Goal: Task Accomplishment & Management: Use online tool/utility

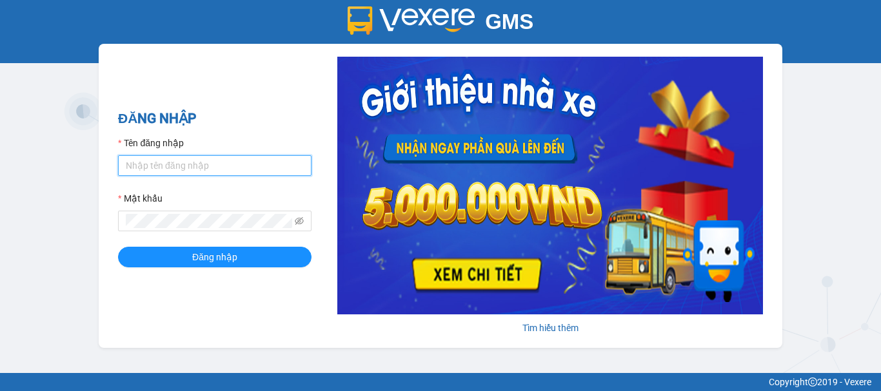
click at [244, 163] on input "Tên đăng nhập" at bounding box center [214, 165] width 193 height 21
type input "van0584642557.vinhquang"
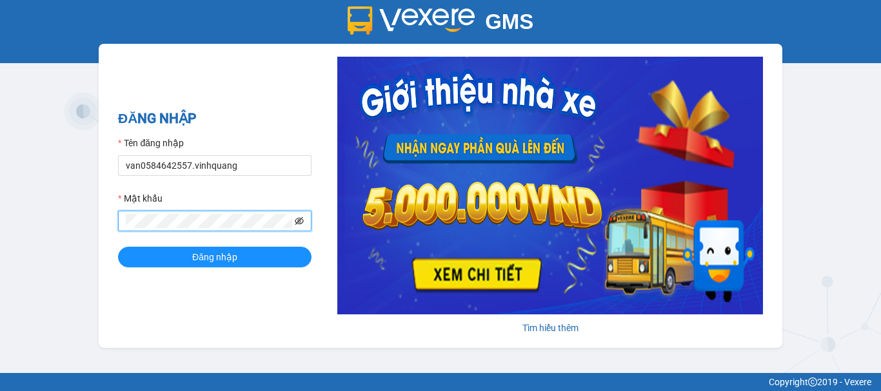
click at [300, 219] on icon "eye-invisible" at bounding box center [299, 221] width 9 height 9
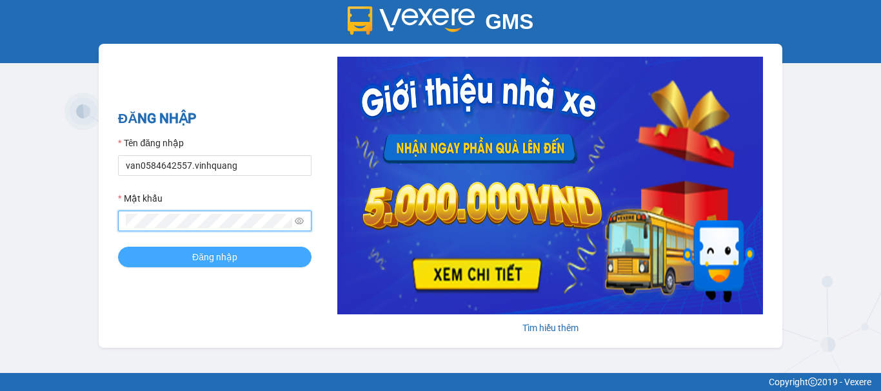
click at [269, 260] on button "Đăng nhập" at bounding box center [214, 257] width 193 height 21
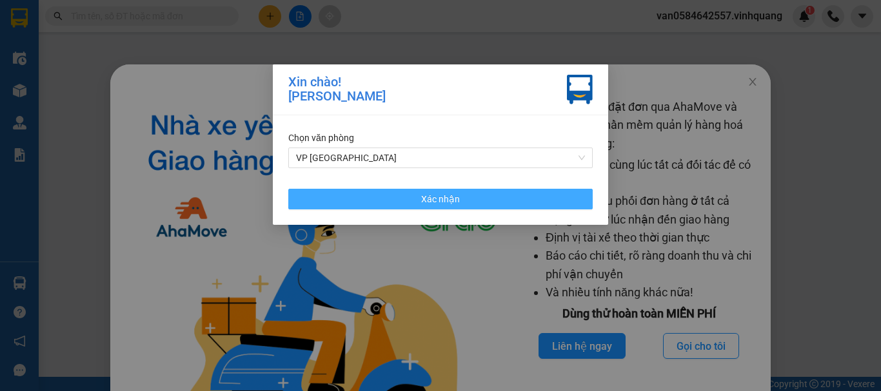
click at [391, 202] on button "Xác nhận" at bounding box center [440, 199] width 304 height 21
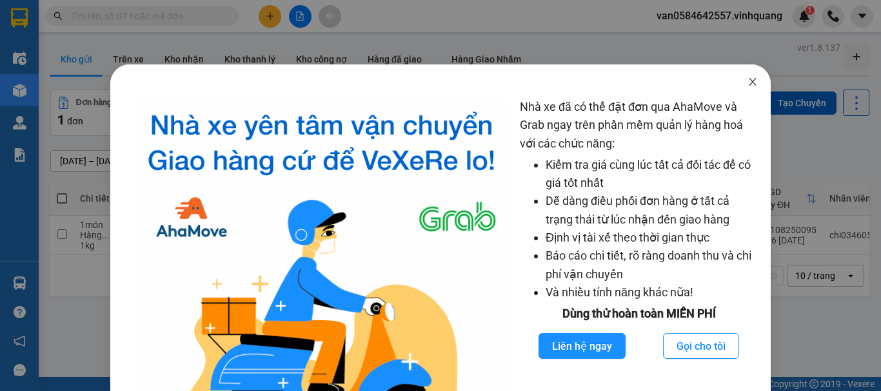
click at [748, 84] on icon "close" at bounding box center [753, 82] width 10 height 10
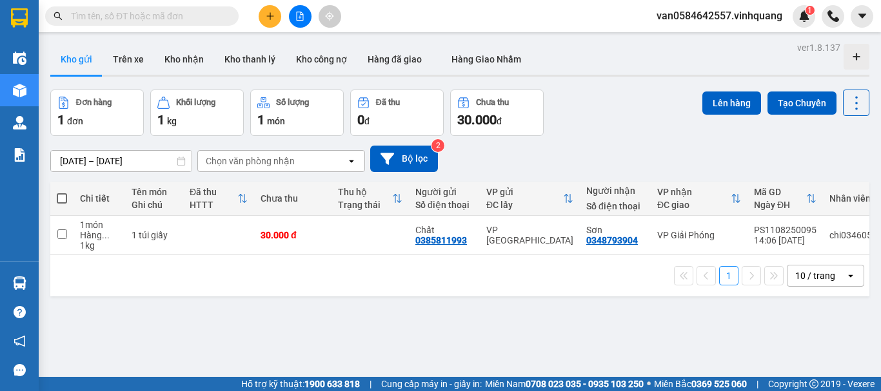
click at [155, 11] on input "text" at bounding box center [147, 16] width 152 height 14
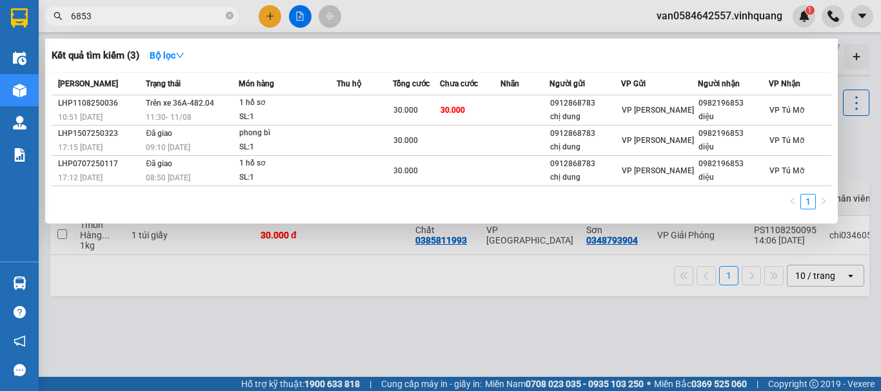
type input "6853"
